Goal: Task Accomplishment & Management: Manage account settings

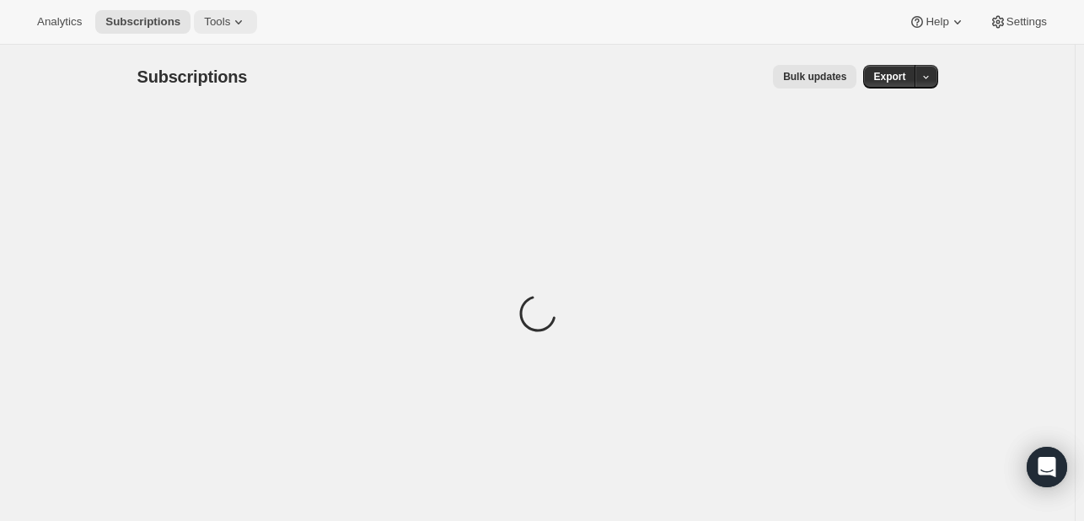
click at [216, 30] on button "Tools" at bounding box center [225, 22] width 63 height 24
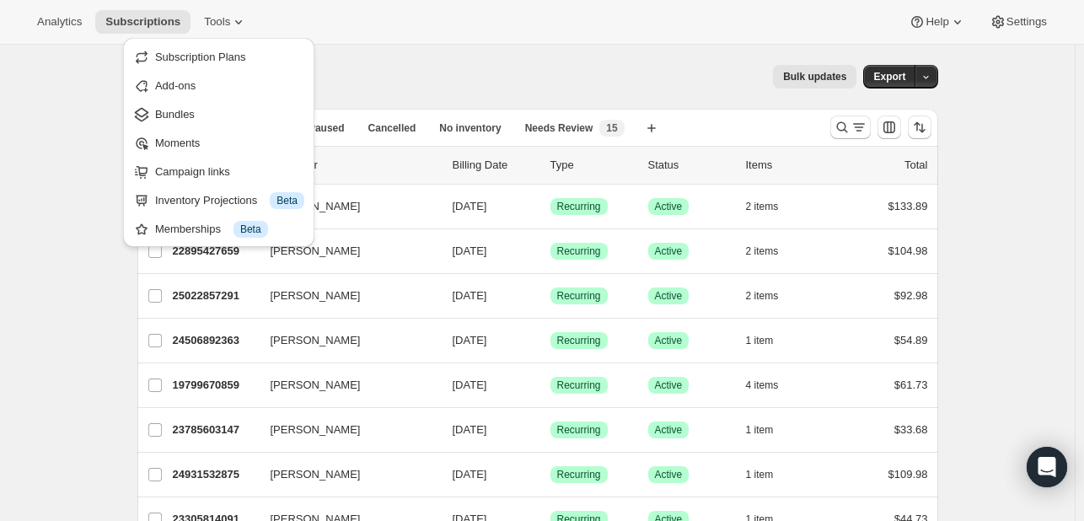
click at [362, 63] on div "Subscriptions. This page is ready Subscriptions Bulk updates More actions Bulk …" at bounding box center [537, 77] width 801 height 64
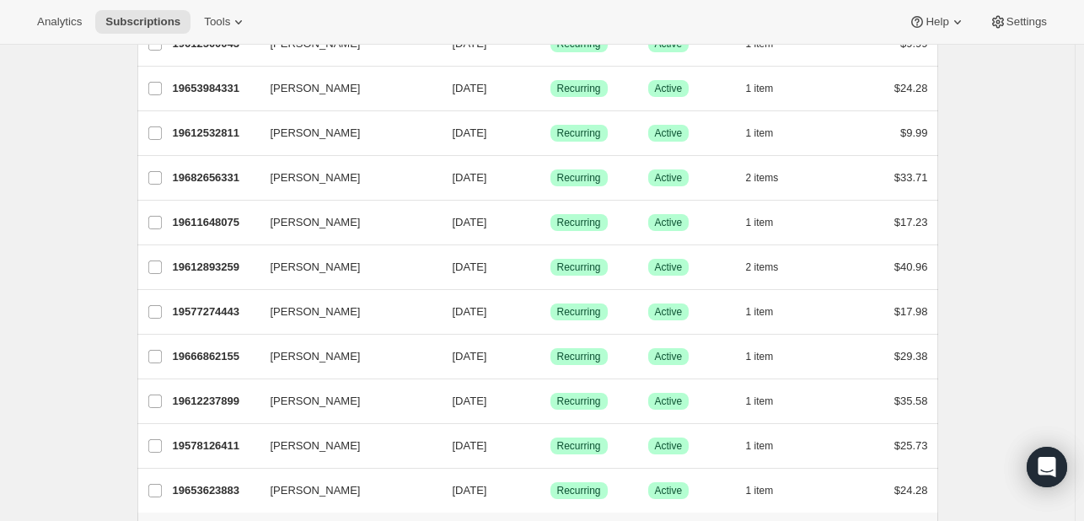
scroll to position [1995, 0]
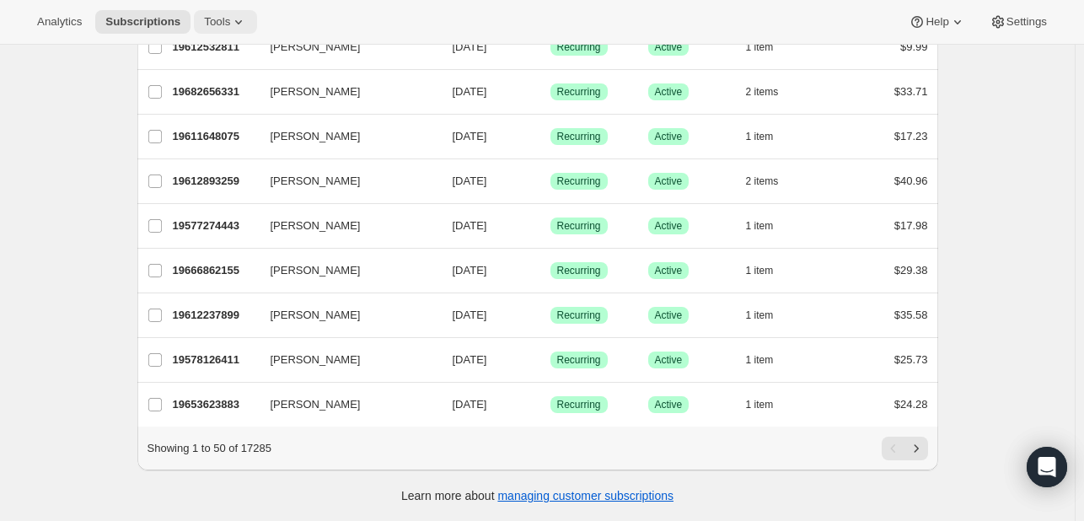
click at [212, 21] on span "Tools" at bounding box center [217, 21] width 26 height 13
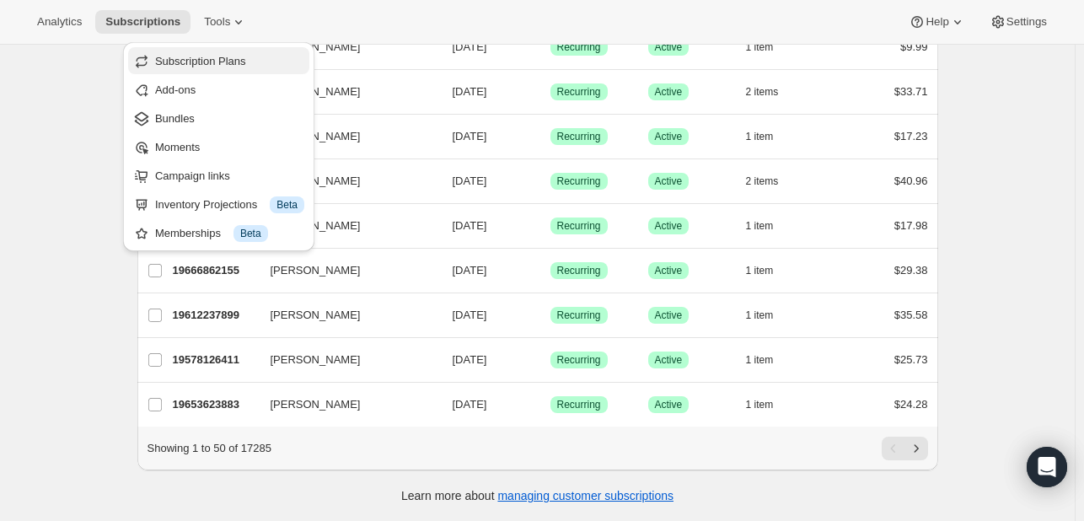
click at [233, 67] on button "Subscription Plans" at bounding box center [218, 60] width 181 height 27
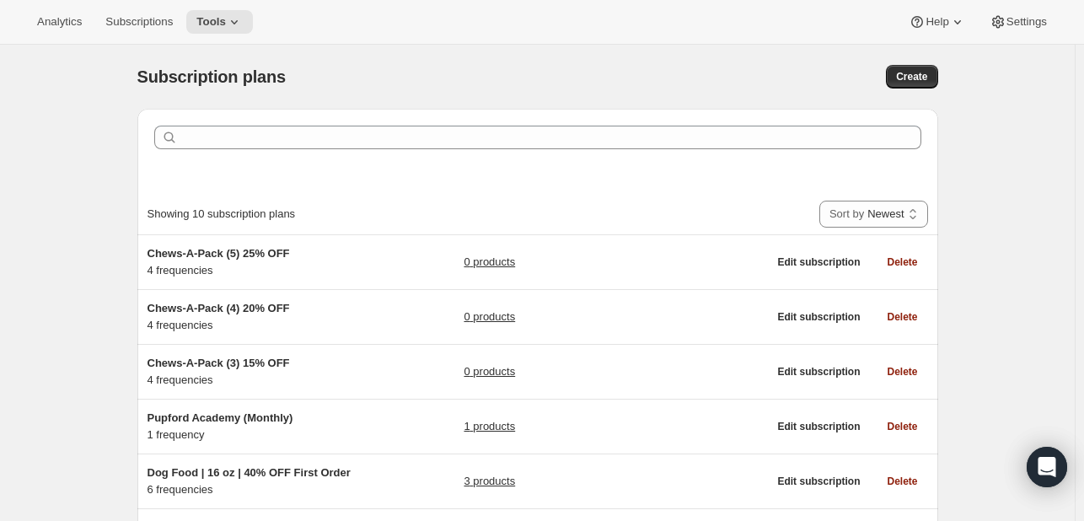
scroll to position [351, 0]
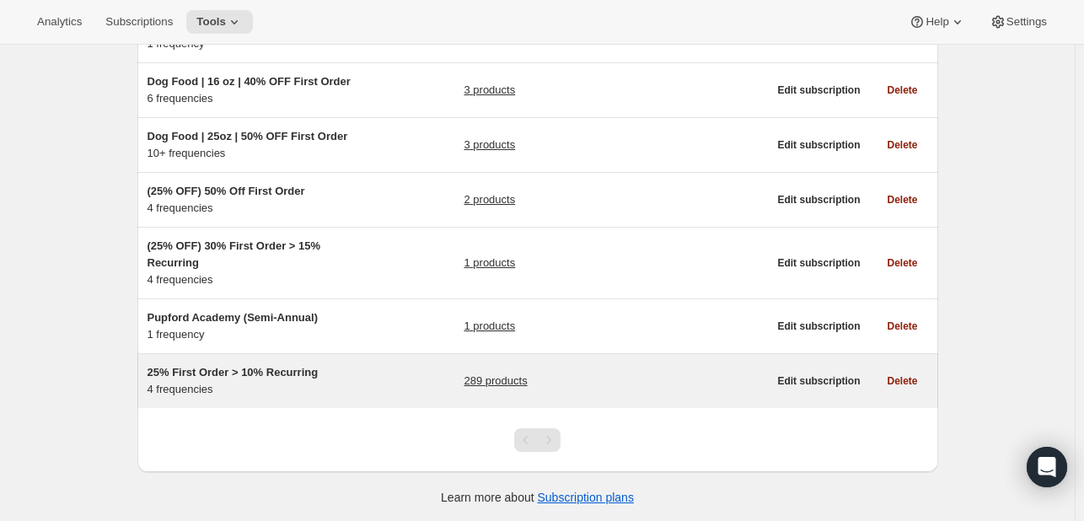
click at [241, 368] on span "25% First Order > 10% Recurring" at bounding box center [233, 372] width 171 height 13
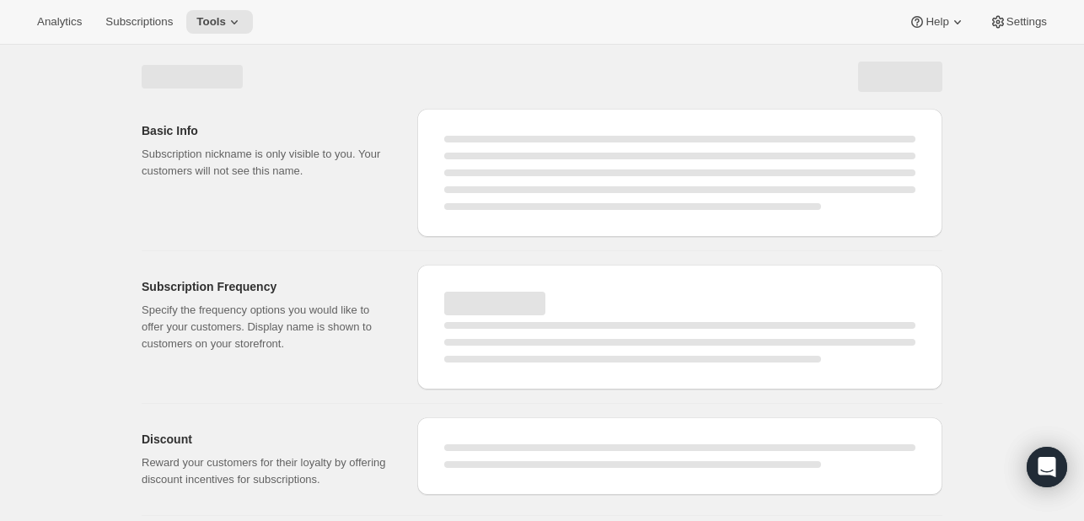
select select "WEEK"
select select "MONTH"
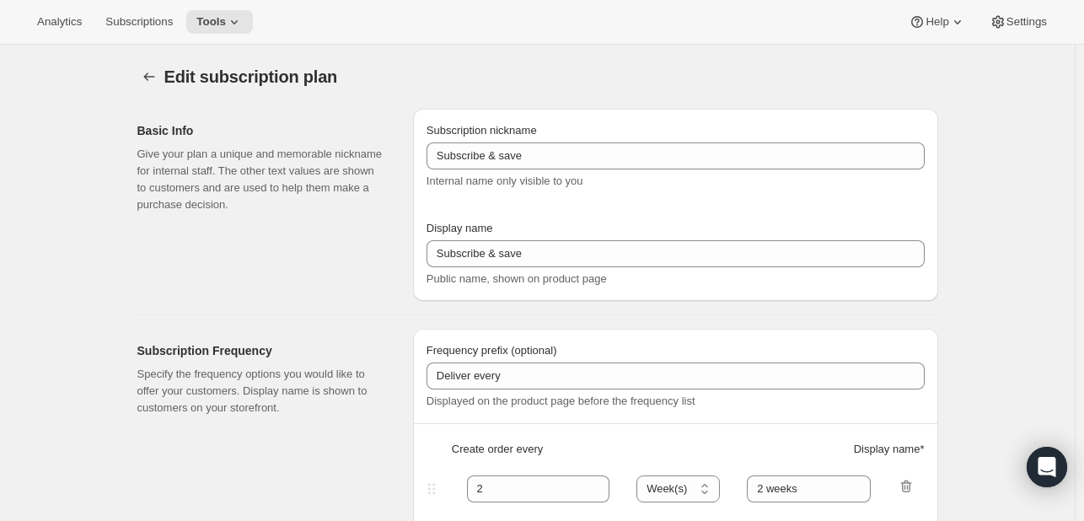
type input "25% First Order > 10% Recurring"
type input "Subscribe & Save"
select select "WEEK"
select select "MONTH"
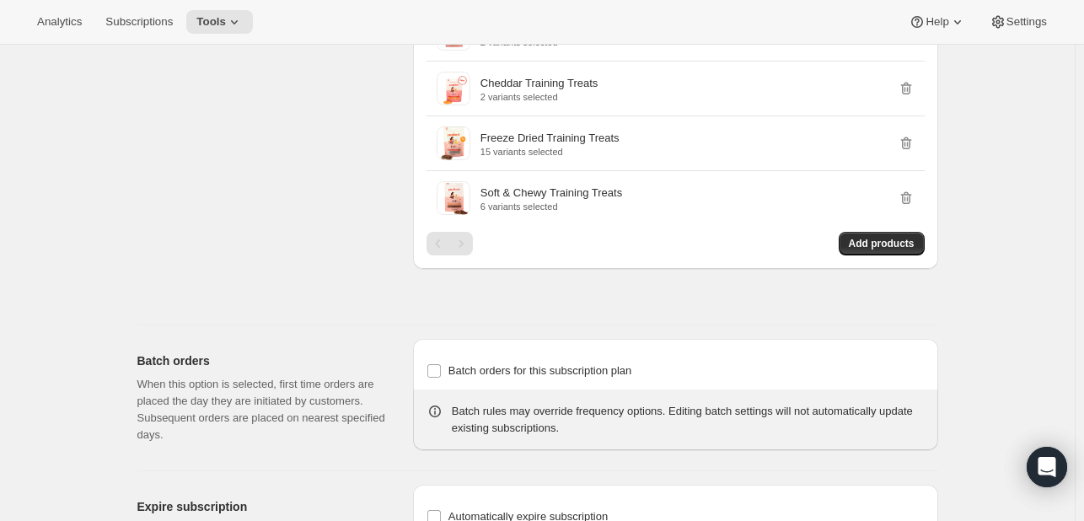
scroll to position [6798, 0]
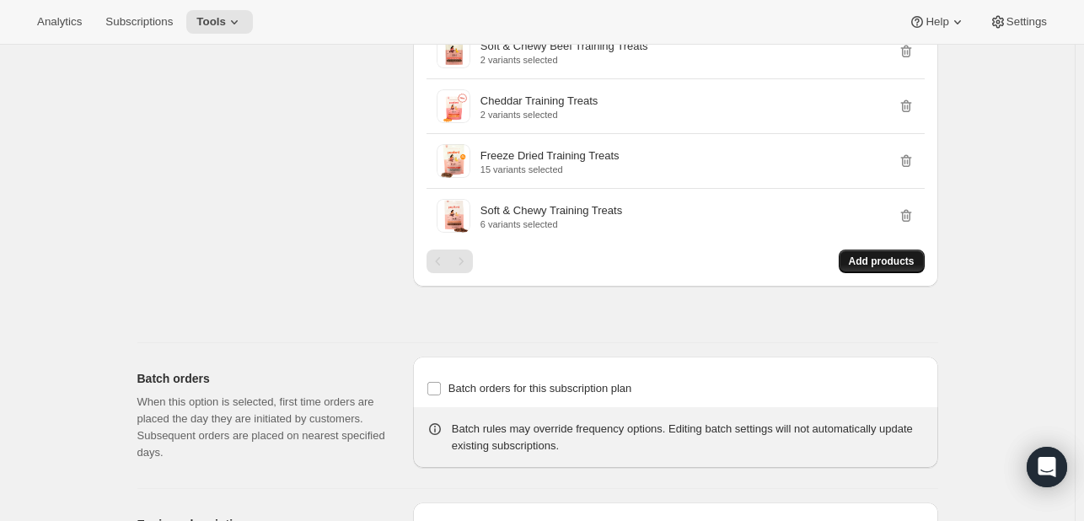
click at [870, 255] on span "Add products" at bounding box center [882, 261] width 66 height 13
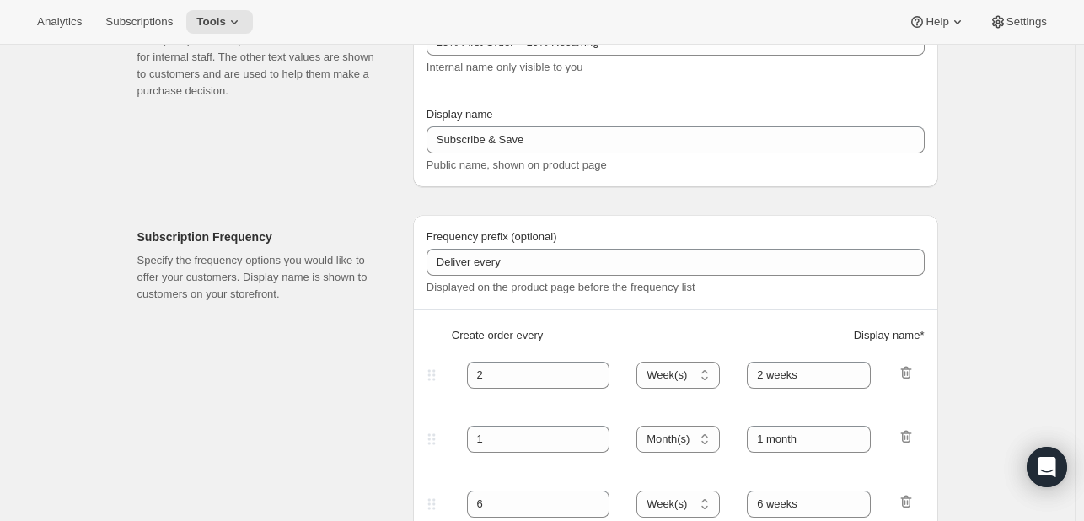
scroll to position [0, 0]
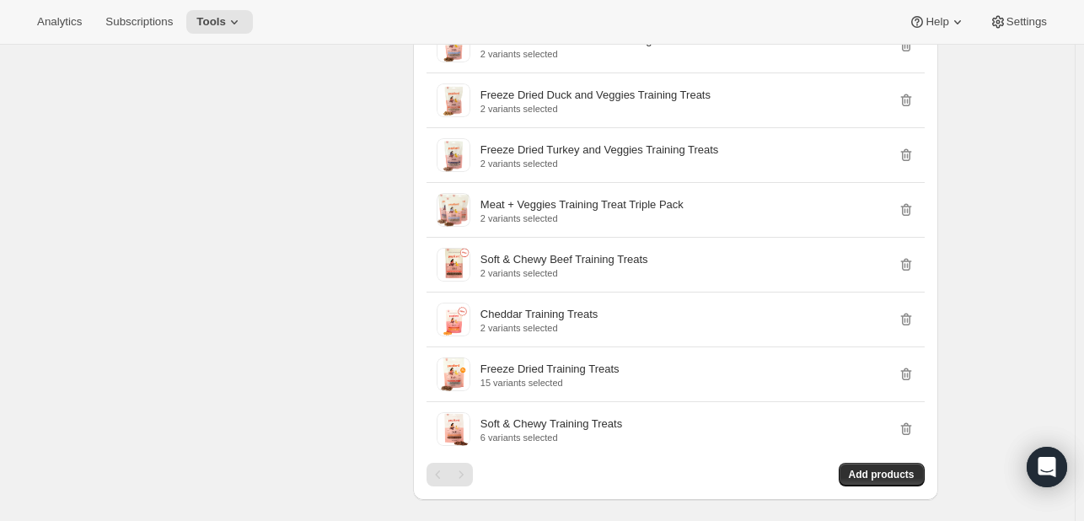
scroll to position [6862, 0]
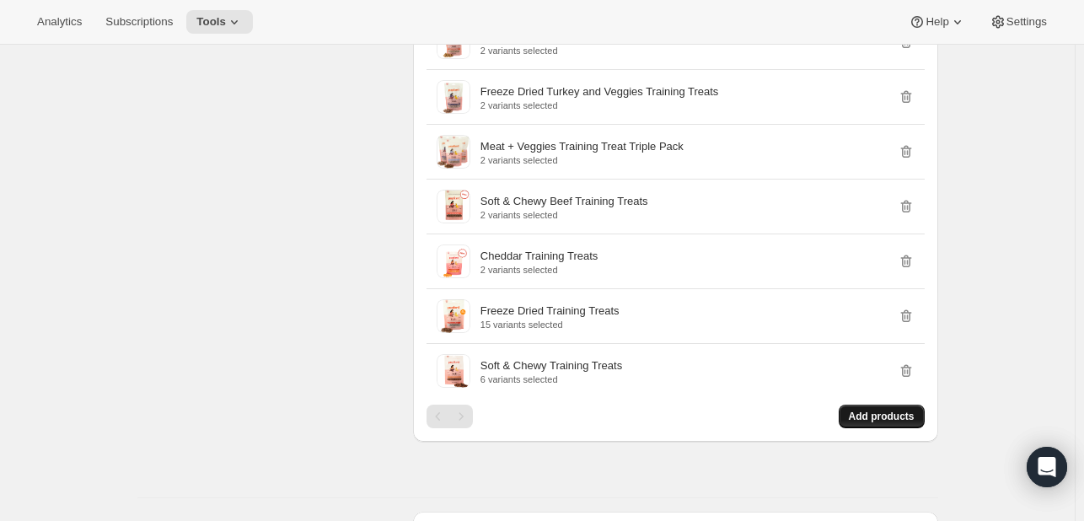
click at [860, 410] on span "Add products" at bounding box center [882, 416] width 66 height 13
click at [867, 410] on span "Add products" at bounding box center [882, 416] width 66 height 13
click at [870, 410] on span "Add products" at bounding box center [882, 416] width 66 height 13
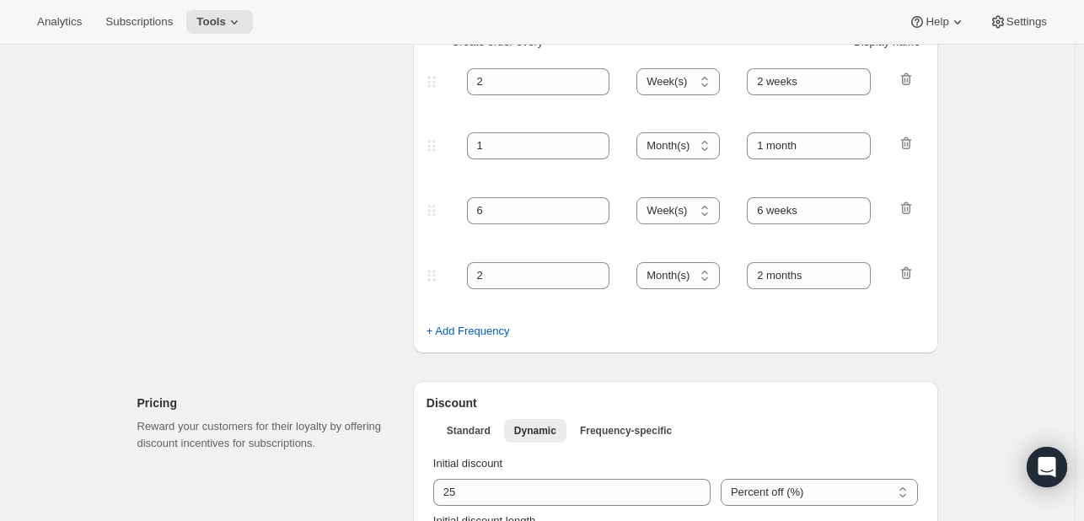
scroll to position [2269, 0]
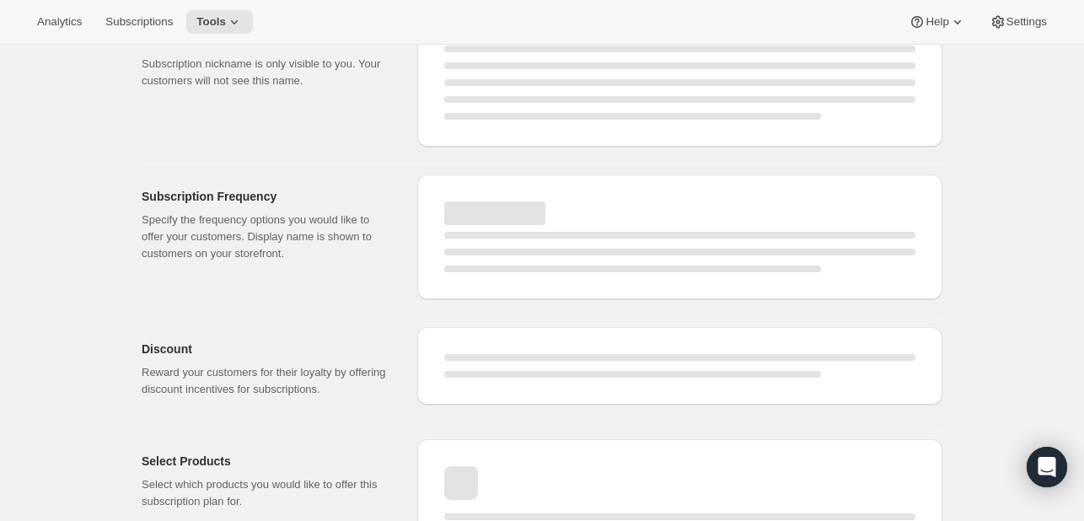
select select "WEEK"
select select "MONTH"
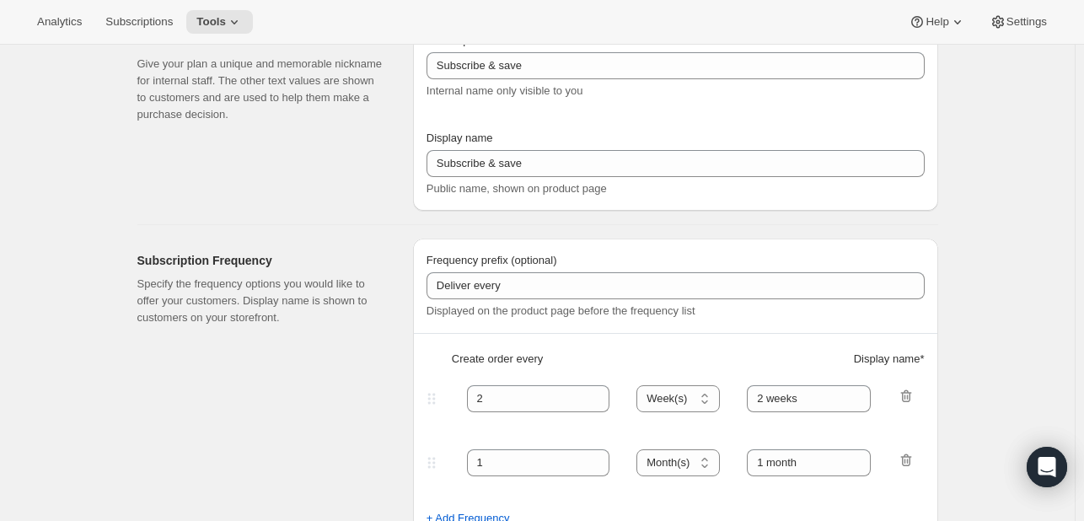
type input "25% First Order > 10% Recurring"
type input "Subscribe & Save"
select select "WEEK"
select select "MONTH"
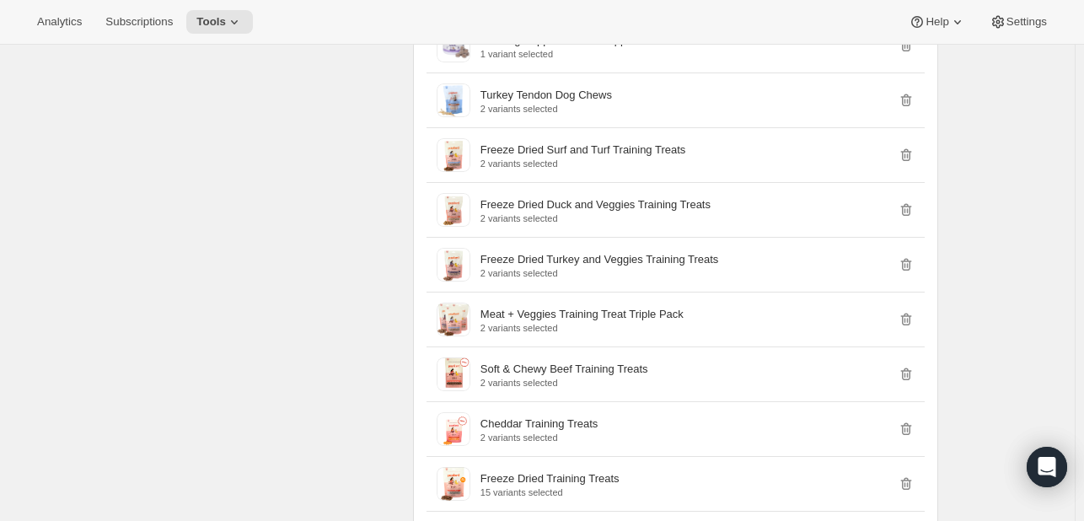
scroll to position [6809, 0]
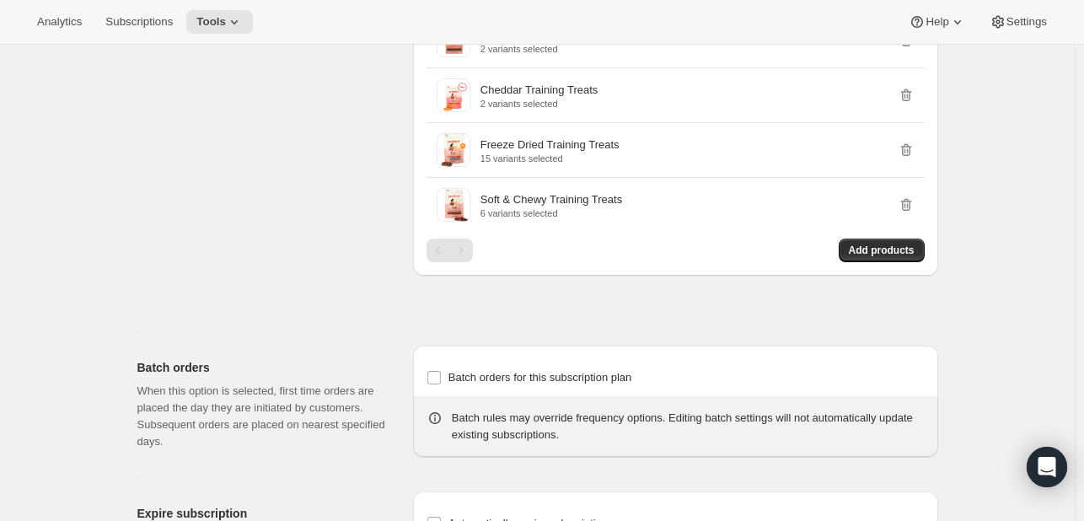
click at [896, 241] on button "Add products" at bounding box center [882, 251] width 86 height 24
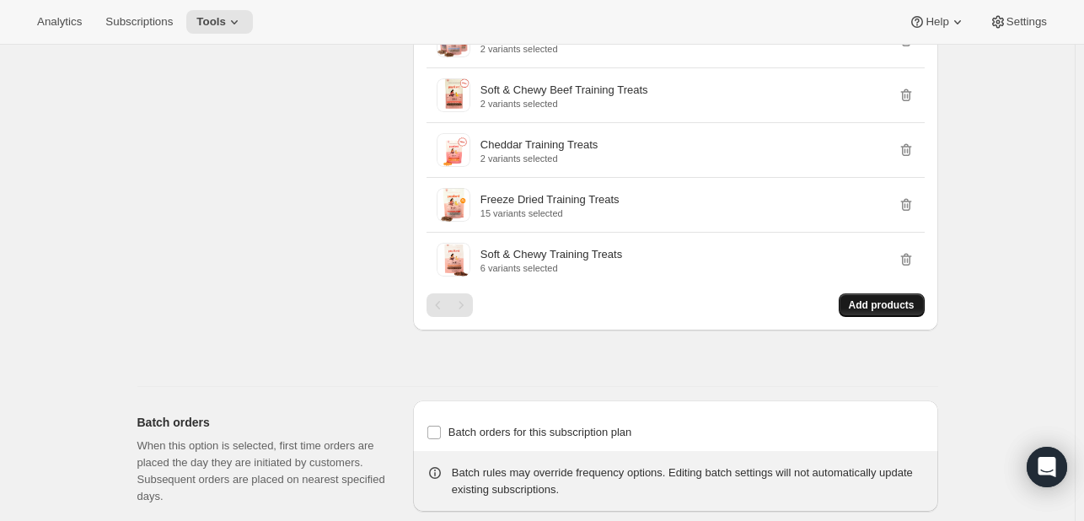
click at [898, 298] on span "Add products" at bounding box center [882, 304] width 66 height 13
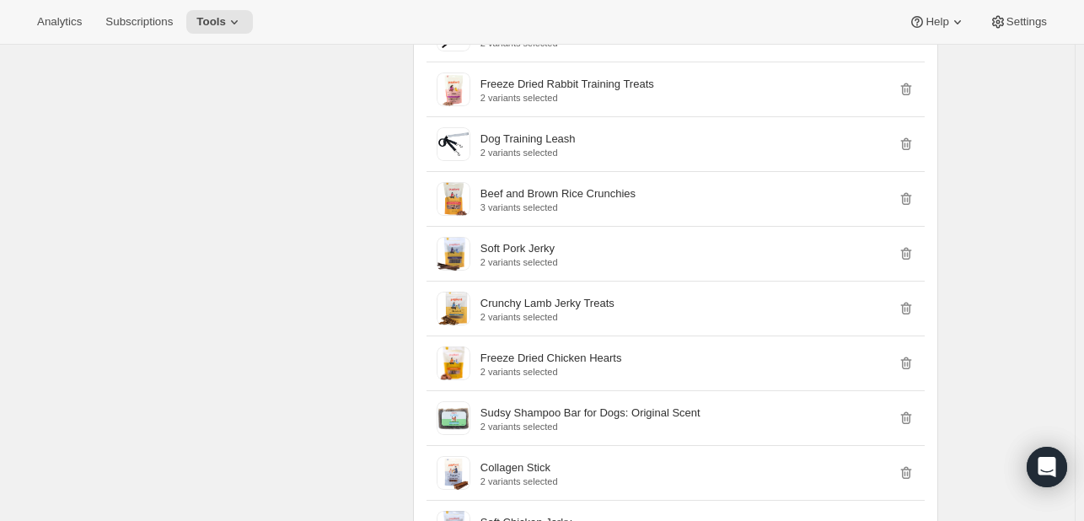
scroll to position [4701, 0]
